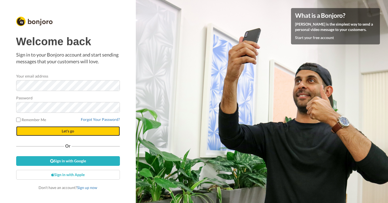
click at [75, 134] on button "Let's go" at bounding box center [68, 131] width 104 height 10
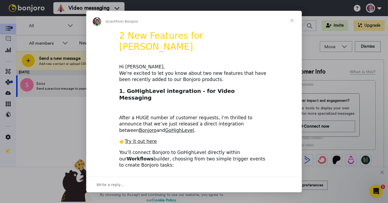
click at [98, 8] on div "Intercom messenger" at bounding box center [194, 101] width 388 height 203
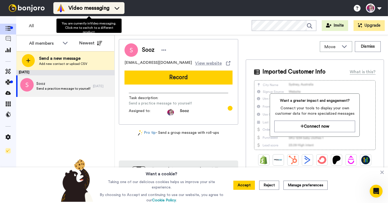
click at [104, 7] on span "Video messaging" at bounding box center [88, 8] width 41 height 8
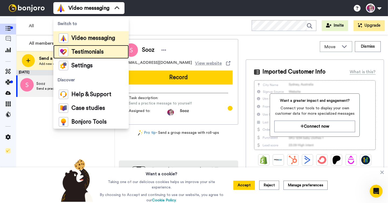
click at [81, 52] on span "Testimonials" at bounding box center [87, 51] width 32 height 5
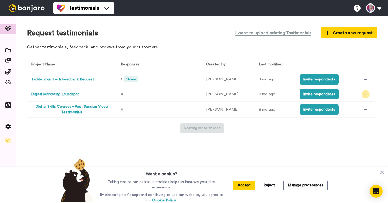
click at [364, 94] on icon at bounding box center [365, 94] width 3 height 4
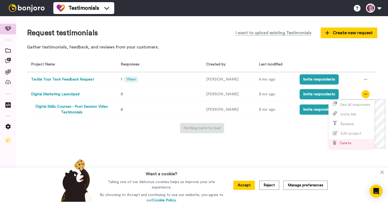
click at [337, 143] on span "Delete" at bounding box center [341, 143] width 19 height 4
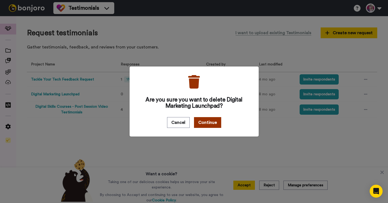
click at [207, 122] on button "Continue" at bounding box center [207, 122] width 27 height 11
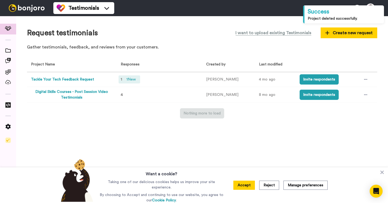
click at [129, 81] on span "1 New" at bounding box center [131, 79] width 14 height 6
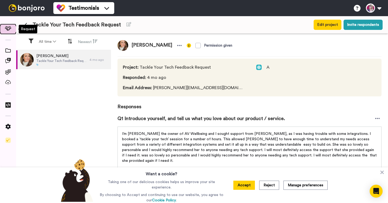
click at [7, 28] on icon at bounding box center [8, 28] width 7 height 5
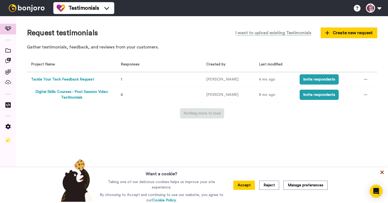
click at [381, 174] on icon at bounding box center [381, 172] width 3 height 3
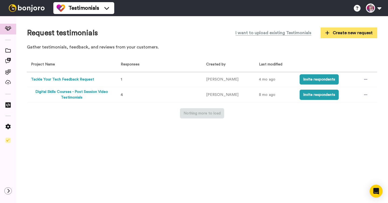
click at [355, 35] on span "Create new request" at bounding box center [348, 33] width 47 height 6
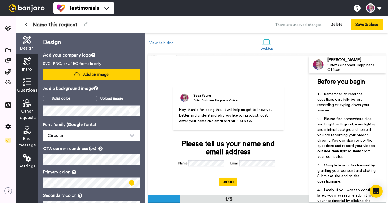
click at [93, 76] on span "Add an image" at bounding box center [96, 75] width 26 height 6
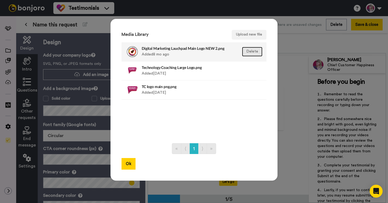
click at [255, 53] on button "Delete" at bounding box center [252, 52] width 20 height 10
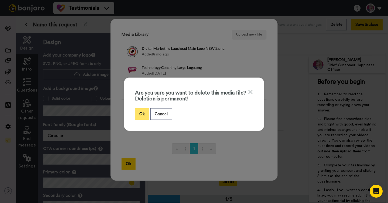
click at [145, 115] on button "Ok" at bounding box center [142, 114] width 14 height 12
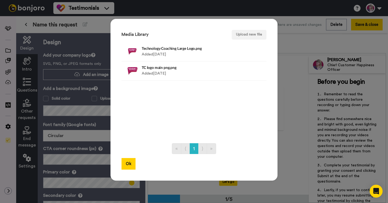
drag, startPoint x: 256, startPoint y: 52, endPoint x: 193, endPoint y: 96, distance: 76.2
click at [194, 96] on ul "Technology Coaching Large Logo.png Added 1 yr ago Delete TC logo main png.png A…" at bounding box center [193, 90] width 145 height 96
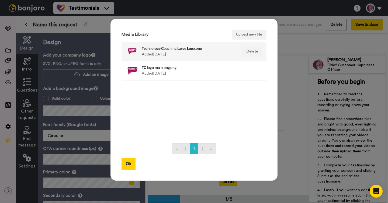
click at [167, 55] on div "Technology Coaching Large Logo.png Added 1 yr ago" at bounding box center [188, 51] width 93 height 13
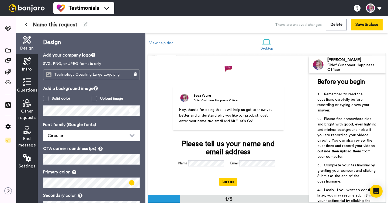
scroll to position [43, 0]
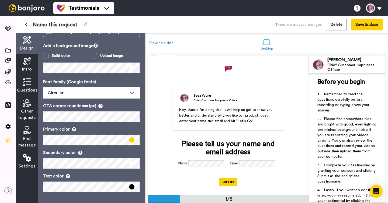
click at [30, 63] on icon at bounding box center [27, 61] width 8 height 8
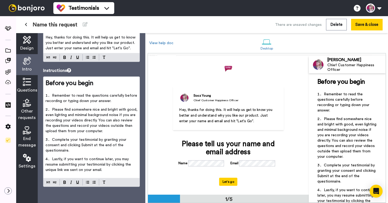
scroll to position [0, 0]
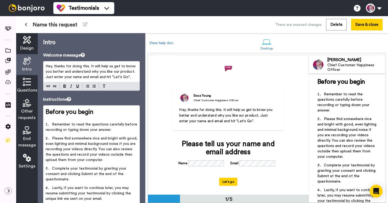
click at [87, 71] on span "Hey, thanks for doing this. It will help us get to know you better and understa…" at bounding box center [90, 71] width 91 height 15
click at [99, 71] on span "Hey, thanks for doing this. It will help us get to know you better and understa…" at bounding box center [90, 71] width 91 height 15
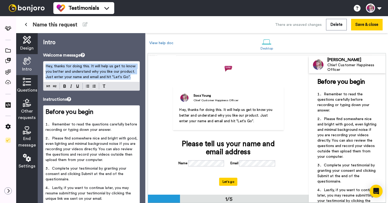
click at [99, 71] on span "Hey, thanks for doing this. It will help us get to know you better and understa…" at bounding box center [90, 71] width 91 height 15
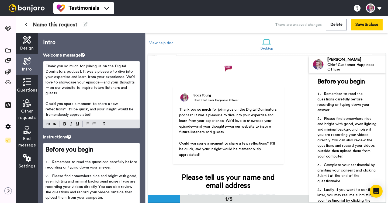
click at [81, 72] on span "Thank you so much for joining us on the Digital Dominators podcast. It was a pl…" at bounding box center [90, 79] width 90 height 31
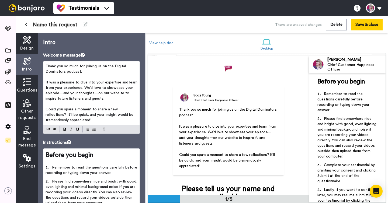
click at [84, 87] on span "It was a pleasure to dive into your expertise and learn from your experience. W…" at bounding box center [91, 90] width 93 height 20
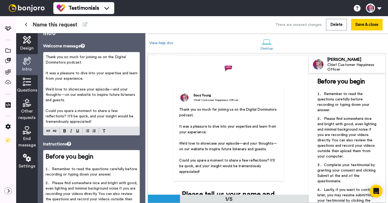
scroll to position [12, 0]
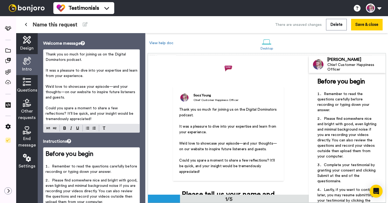
click at [110, 86] on span "We’d love to showcase your episode—and your thoughts—on our website to inspire …" at bounding box center [90, 92] width 91 height 15
click at [63, 93] on span "We’d love to showcase your episode, and your thoughts—on our website to inspire…" at bounding box center [90, 92] width 91 height 15
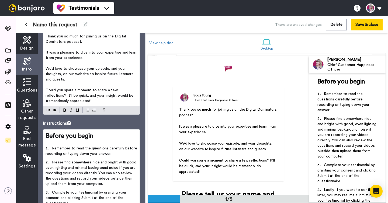
click at [134, 90] on span "Could you spare a moment to share a few reflections? It’ll be quick, and your i…" at bounding box center [89, 95] width 89 height 15
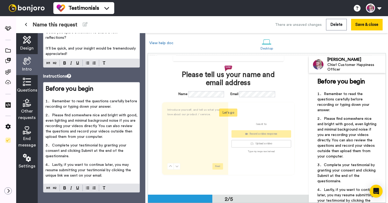
scroll to position [127, 0]
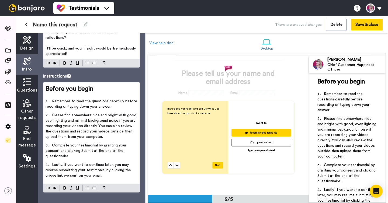
click at [26, 82] on icon at bounding box center [27, 82] width 8 height 8
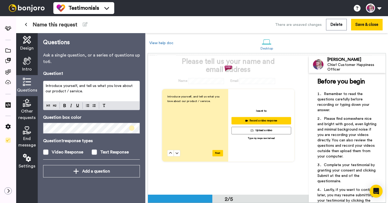
scroll to position [139, 0]
drag, startPoint x: 86, startPoint y: 86, endPoint x: 98, endPoint y: 96, distance: 15.5
click at [98, 96] on div "Introduce yourself, and tell us what you love about our product / service." at bounding box center [91, 91] width 96 height 20
drag, startPoint x: 83, startPoint y: 94, endPoint x: 85, endPoint y: 86, distance: 8.4
click at [85, 86] on p "Introduce yourself, and tell us what you love about our product / service." at bounding box center [91, 88] width 92 height 11
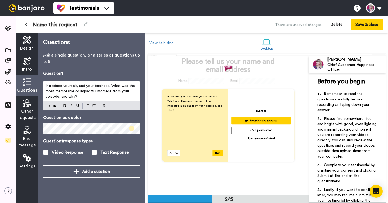
click at [110, 85] on span "Introduce yourself, and your business. What was the most memorable or impactful…" at bounding box center [90, 91] width 90 height 15
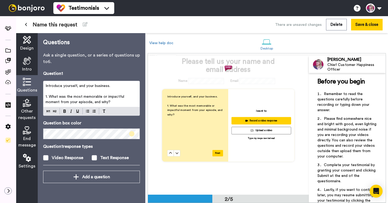
click at [123, 103] on p "1. What was the most memorable or impactful moment from your episode, and why?" at bounding box center [91, 99] width 92 height 11
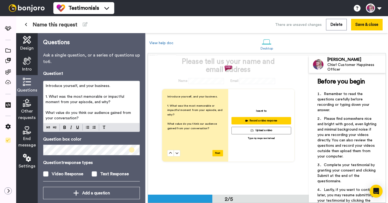
click at [45, 113] on span "What value do you think our audience gained from your conversation?" at bounding box center [88, 115] width 86 height 9
click at [88, 122] on div "Introduce yourself, and your business. ﻿ 1. What was the most memorable or impa…" at bounding box center [91, 102] width 96 height 42
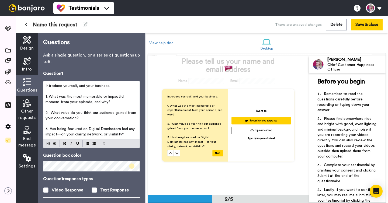
scroll to position [19, 0]
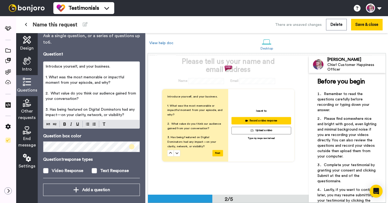
click at [61, 115] on span "3. Has being featured on Digital Dominators had any impact—on your clarity, net…" at bounding box center [90, 112] width 90 height 9
click at [123, 115] on p "3. Has being featured on Digital Dominators had any impact, on your clarity, ne…" at bounding box center [91, 112] width 92 height 11
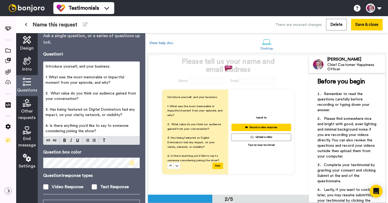
scroll to position [39, 0]
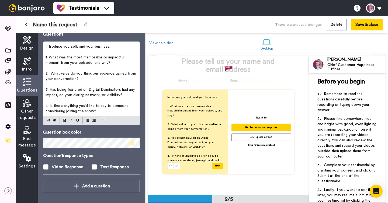
click at [26, 111] on span "Other requests" at bounding box center [26, 114] width 17 height 13
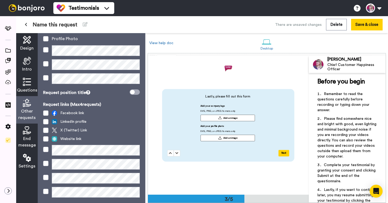
scroll to position [61, 0]
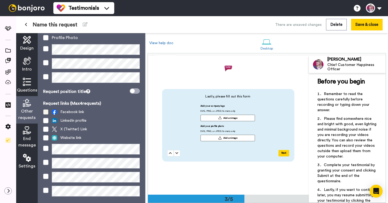
click at [46, 113] on span at bounding box center [45, 111] width 5 height 5
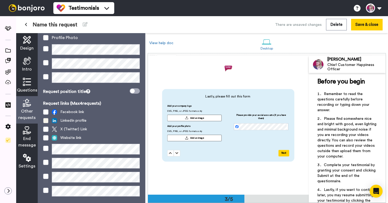
click at [46, 120] on span at bounding box center [45, 120] width 5 height 5
click at [45, 139] on span at bounding box center [45, 137] width 5 height 5
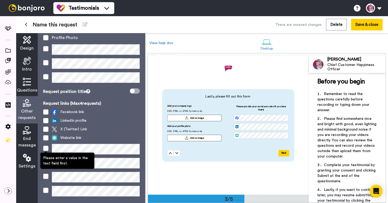
click at [47, 148] on span at bounding box center [45, 148] width 5 height 5
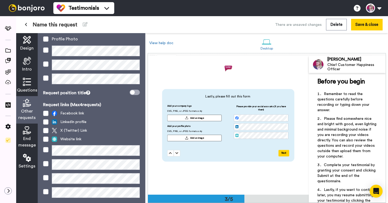
scroll to position [62, 0]
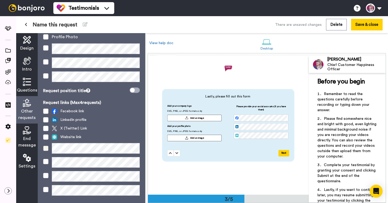
click at [45, 150] on span at bounding box center [45, 148] width 5 height 5
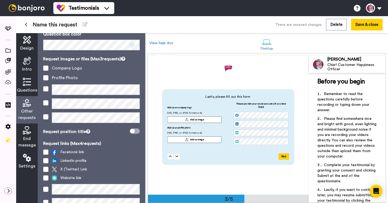
scroll to position [0, 0]
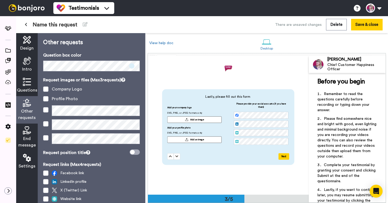
click at [131, 67] on span at bounding box center [131, 65] width 5 height 5
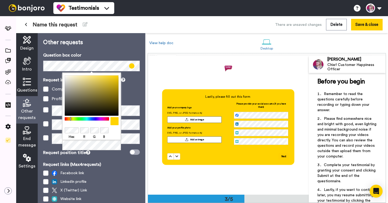
click at [114, 134] on div "Hex R G B" at bounding box center [92, 137] width 54 height 6
click at [52, 76] on div "Other requests Question box color Request images or files (Max 3 requests) Comp…" at bounding box center [91, 118] width 107 height 170
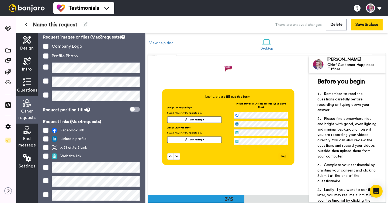
scroll to position [47, 0]
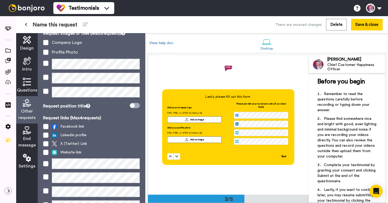
click at [30, 135] on span "End message" at bounding box center [26, 141] width 17 height 13
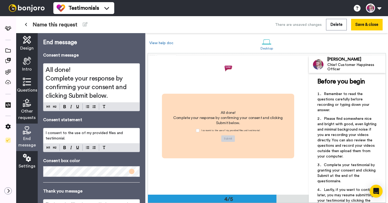
scroll to position [416, 0]
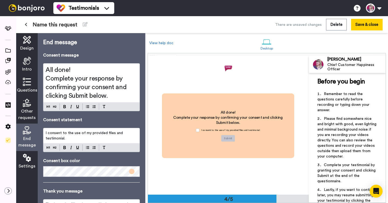
click at [75, 70] on h2 "All done!" at bounding box center [91, 70] width 92 height 9
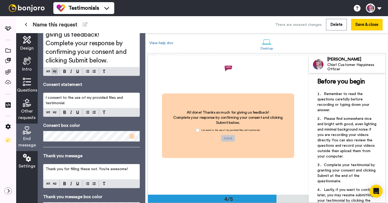
scroll to position [70, 0]
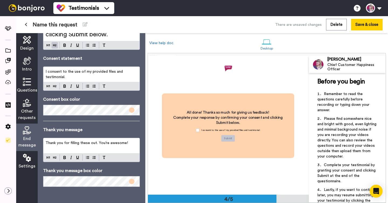
click at [133, 110] on span at bounding box center [131, 109] width 5 height 5
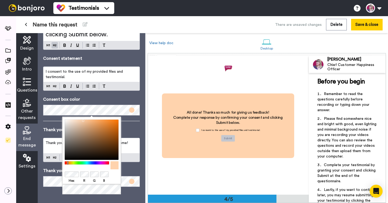
click at [126, 131] on p "Thank you message" at bounding box center [91, 130] width 97 height 6
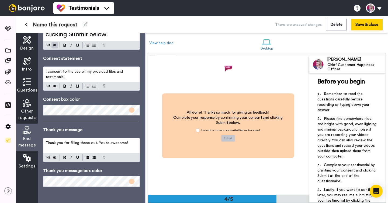
click at [133, 117] on div "End message Consent message All done! Thanks so much for giving us feedback! Co…" at bounding box center [91, 78] width 97 height 218
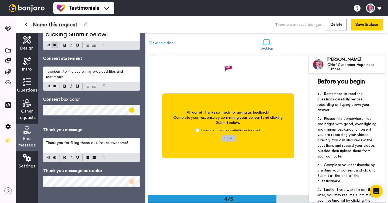
click at [136, 132] on p "Thank you message" at bounding box center [91, 130] width 97 height 6
click at [131, 182] on span at bounding box center [131, 181] width 5 height 5
click at [136, 166] on div "End message Consent message All done! Thanks so much for giving us feedback! Co…" at bounding box center [91, 78] width 97 height 218
click at [24, 157] on icon at bounding box center [27, 158] width 8 height 8
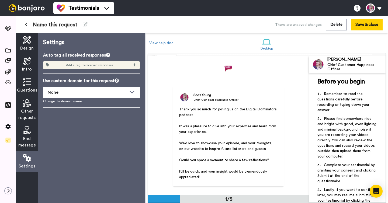
scroll to position [0, 0]
click at [135, 65] on icon at bounding box center [134, 65] width 3 height 4
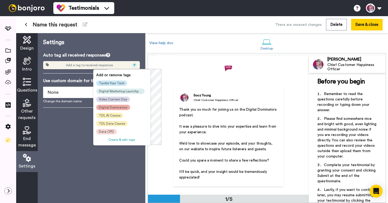
click at [121, 107] on span "Digital Dominators" at bounding box center [113, 107] width 29 height 4
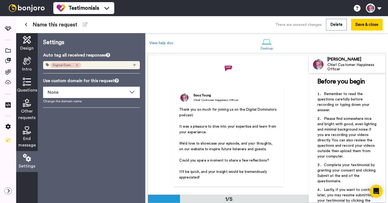
click at [29, 41] on icon at bounding box center [27, 40] width 8 height 8
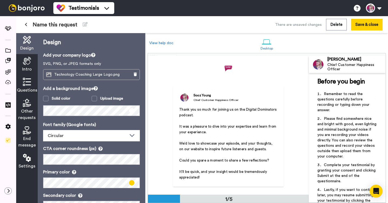
scroll to position [43, 0]
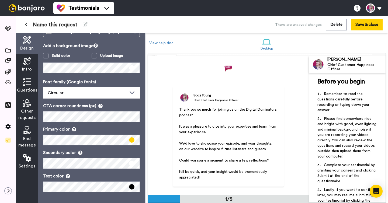
click at [28, 65] on div "Intro" at bounding box center [27, 64] width 22 height 21
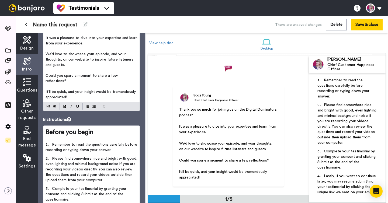
scroll to position [0, 0]
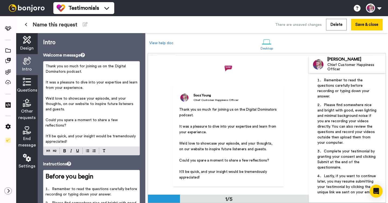
click at [79, 108] on p "We’d love to showcase your episode, and your thoughts, on our website to inspir…" at bounding box center [91, 104] width 92 height 16
click at [138, 121] on div "Thank you so much for joining us on the Digital Dominators podcast. ﻿ It was a …" at bounding box center [91, 103] width 96 height 85
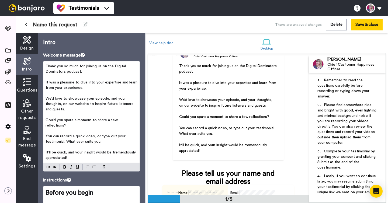
scroll to position [45, 0]
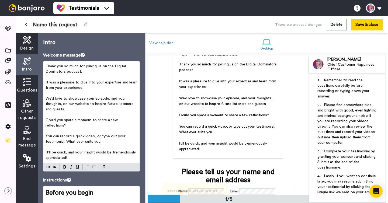
click at [70, 151] on p "It’ll be quick, and your insight would be tremendously appreciated!" at bounding box center [91, 155] width 92 height 11
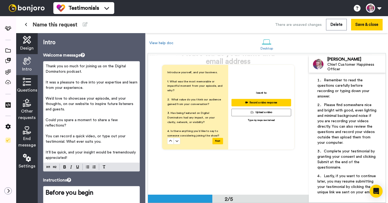
scroll to position [166, 0]
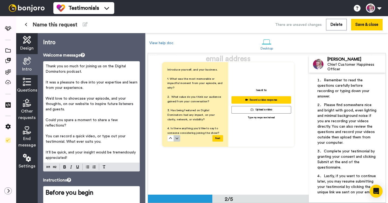
click at [176, 139] on icon at bounding box center [177, 139] width 3 height 2
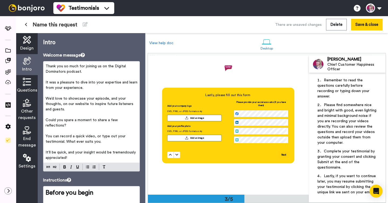
scroll to position [278, 0]
click at [169, 155] on button at bounding box center [170, 155] width 6 height 6
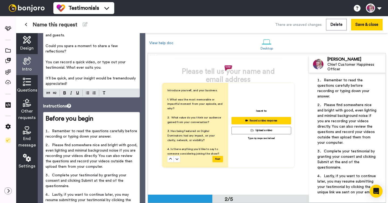
scroll to position [74, 0]
click at [25, 83] on icon at bounding box center [27, 82] width 8 height 8
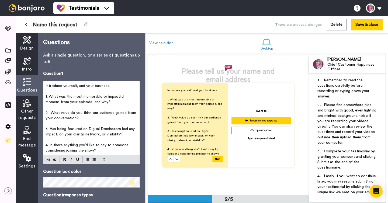
scroll to position [39, 0]
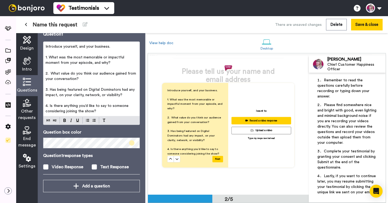
click at [134, 143] on span at bounding box center [131, 142] width 5 height 5
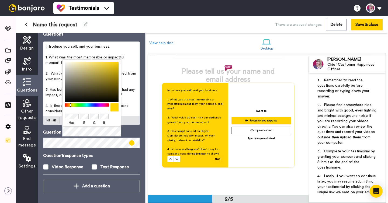
click at [119, 134] on div "Hex R G B" at bounding box center [91, 98] width 59 height 78
click at [111, 135] on div "Hex R G B" at bounding box center [91, 98] width 59 height 78
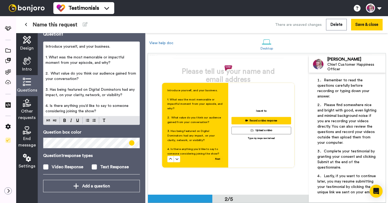
click at [128, 88] on span "3. Has being featured on Digital Dominators had any impact, on your clarity, ne…" at bounding box center [90, 92] width 90 height 9
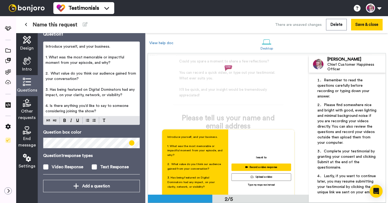
scroll to position [97, 0]
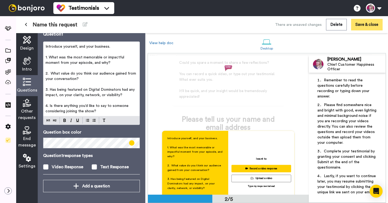
click at [369, 27] on button "Save & close" at bounding box center [366, 25] width 31 height 12
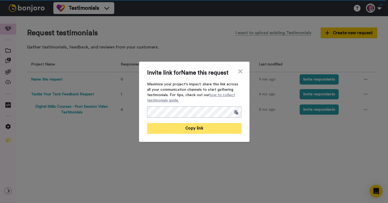
click at [197, 129] on button "Copy link" at bounding box center [194, 128] width 94 height 11
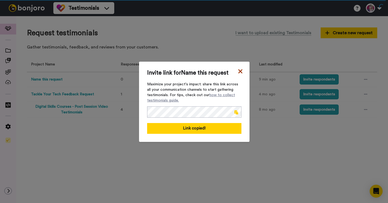
click at [242, 68] on icon at bounding box center [239, 71] width 5 height 6
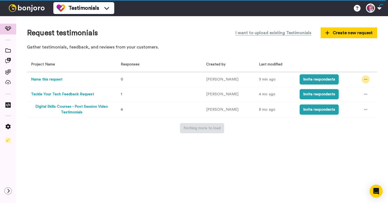
click at [364, 78] on icon at bounding box center [365, 80] width 3 height 4
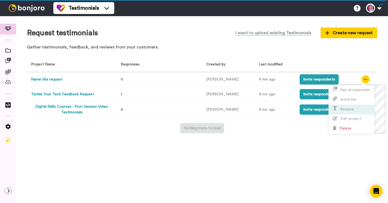
click at [341, 110] on span "Rename" at bounding box center [346, 109] width 13 height 4
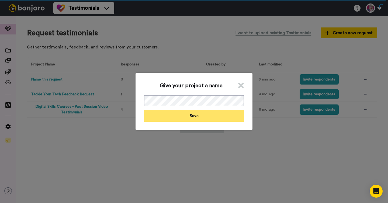
click at [184, 113] on button "Save" at bounding box center [194, 116] width 100 height 12
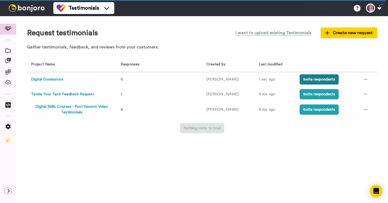
click at [315, 82] on button "Invite respondents" at bounding box center [318, 79] width 39 height 10
